Goal: Check status: Check status

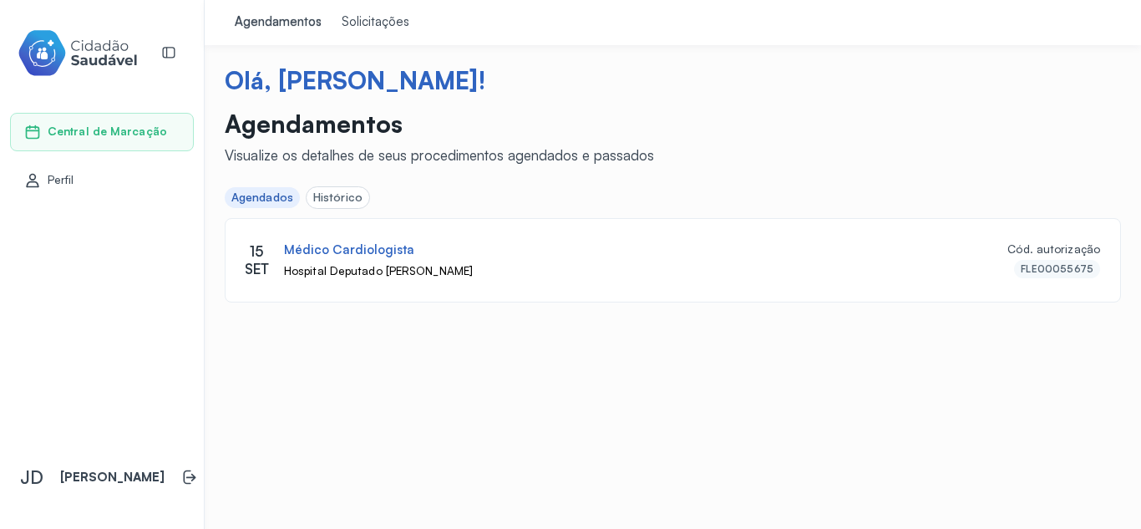
click at [339, 197] on div "Histórico" at bounding box center [337, 197] width 49 height 14
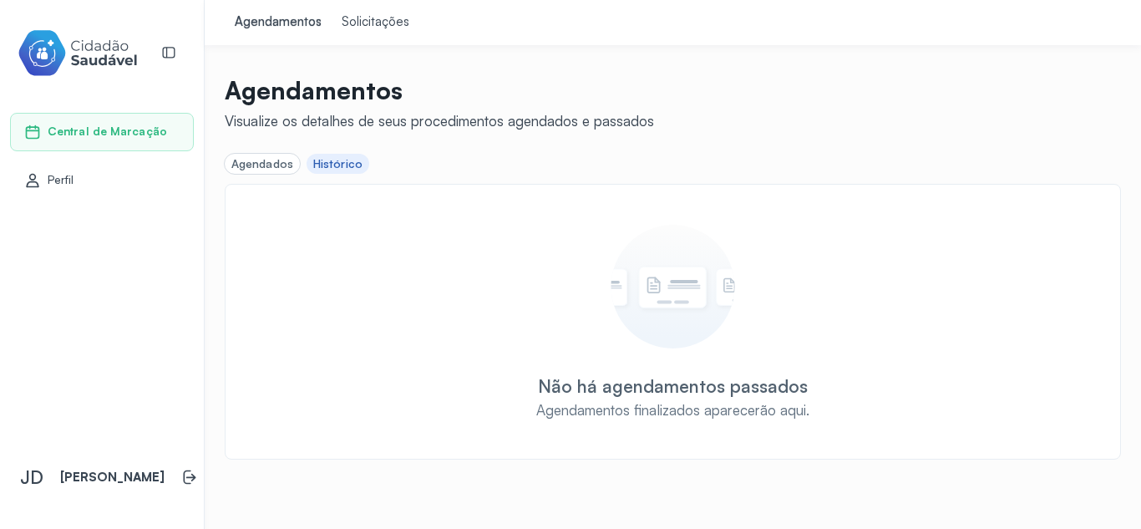
click at [266, 166] on div "Agendados" at bounding box center [262, 164] width 62 height 14
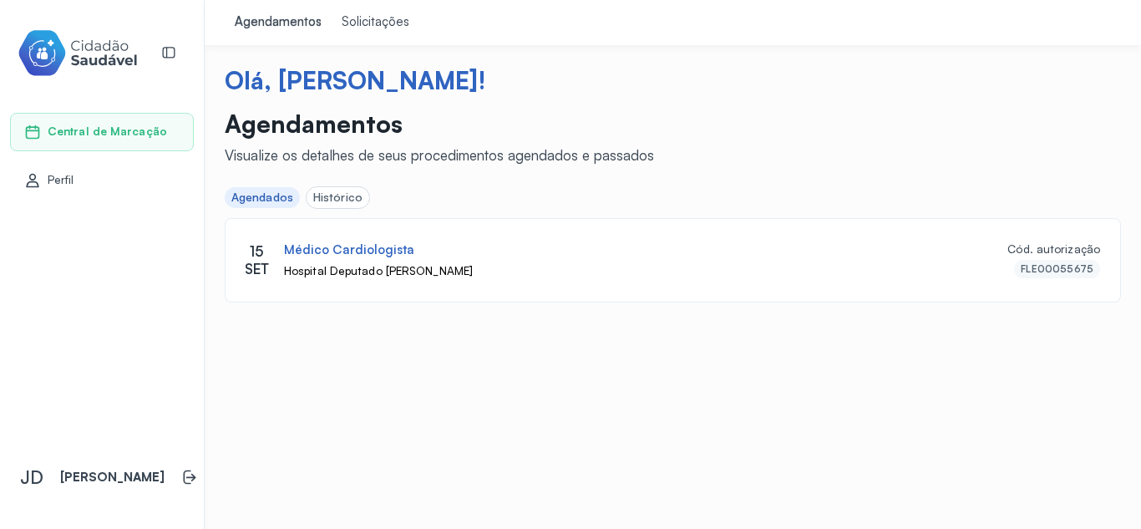
click at [385, 22] on div "Solicitações" at bounding box center [376, 22] width 68 height 17
click at [287, 20] on div "Agendamentos" at bounding box center [278, 22] width 87 height 17
click at [352, 20] on div "Solicitações" at bounding box center [376, 22] width 68 height 17
click at [327, 191] on div "Histórico" at bounding box center [337, 197] width 49 height 14
